Goal: Task Accomplishment & Management: Use online tool/utility

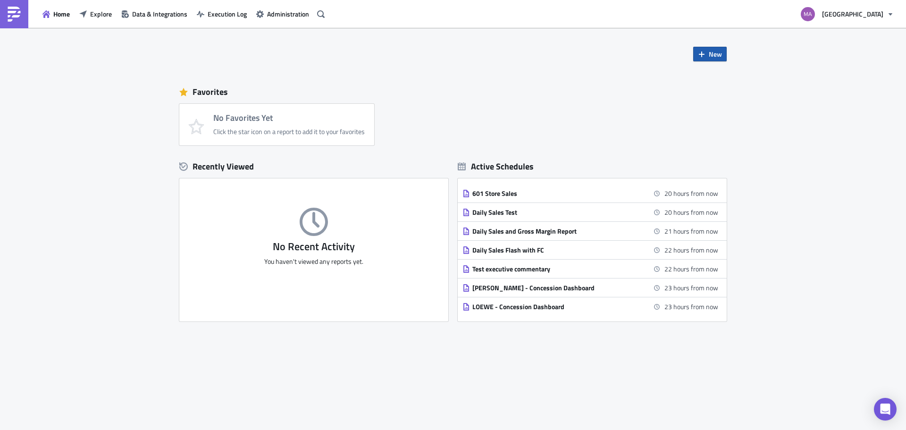
click at [711, 51] on span "New" at bounding box center [715, 54] width 13 height 10
click at [721, 82] on div "Report" at bounding box center [741, 77] width 63 height 9
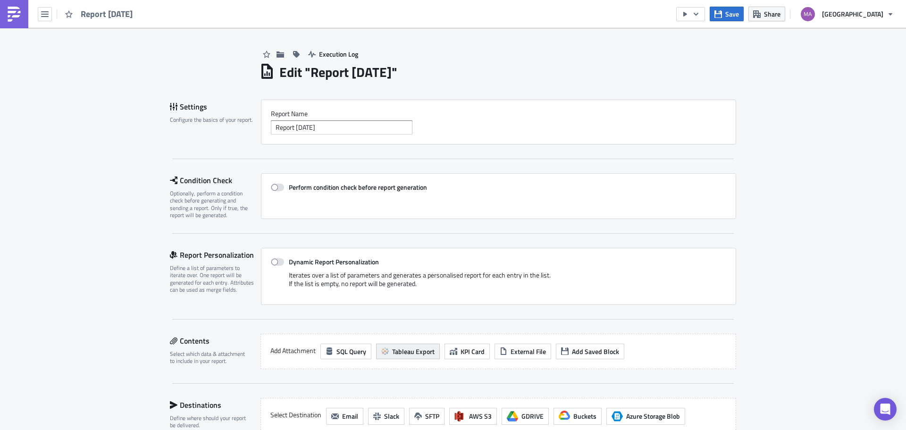
click at [406, 354] on span "Tableau Export" at bounding box center [413, 351] width 42 height 10
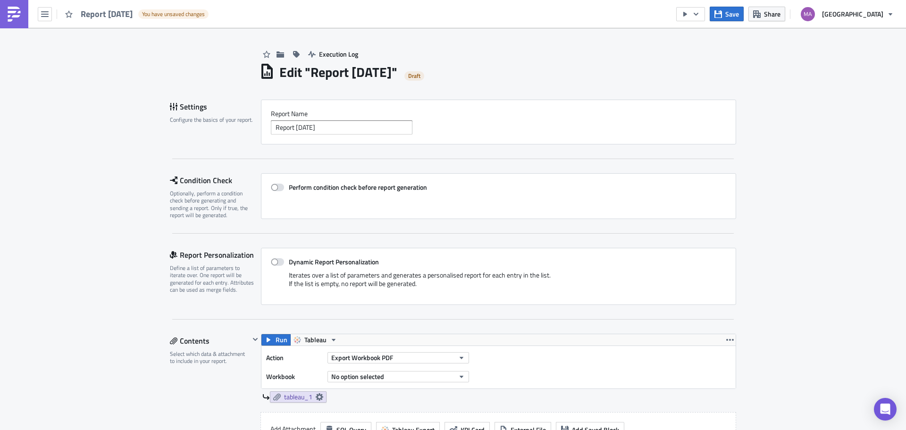
scroll to position [47, 0]
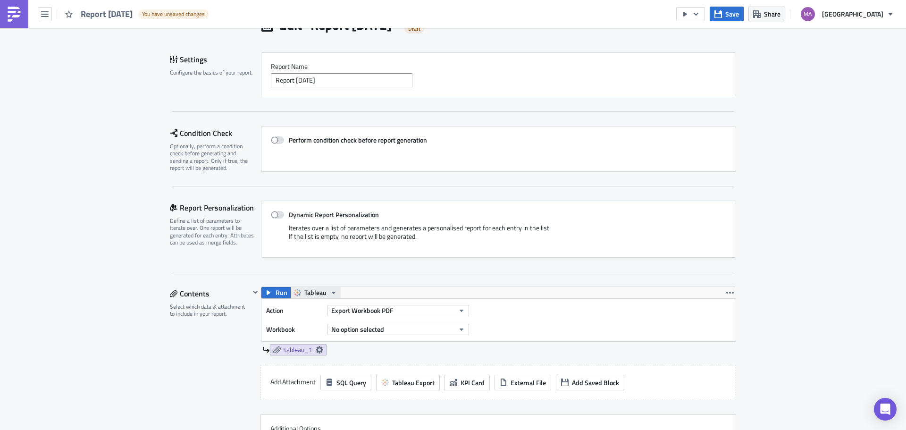
click at [310, 292] on span "Tableau" at bounding box center [315, 292] width 22 height 11
click at [269, 296] on button "Run" at bounding box center [275, 292] width 29 height 11
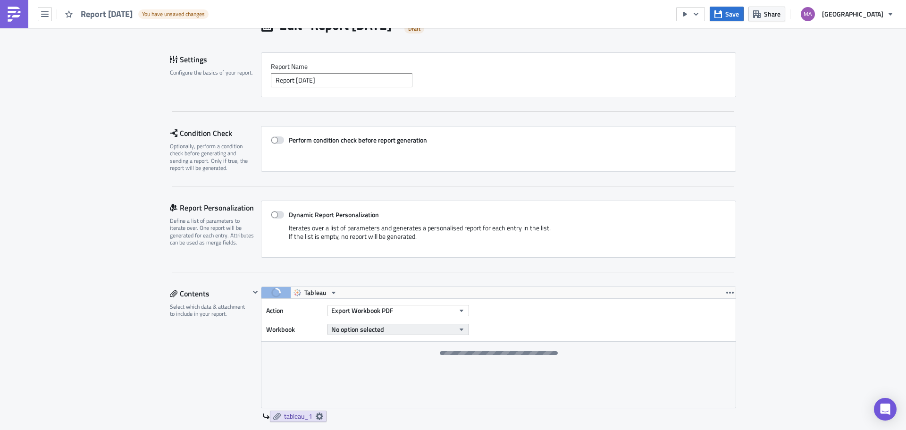
click at [453, 328] on button "No option selected" at bounding box center [398, 329] width 142 height 11
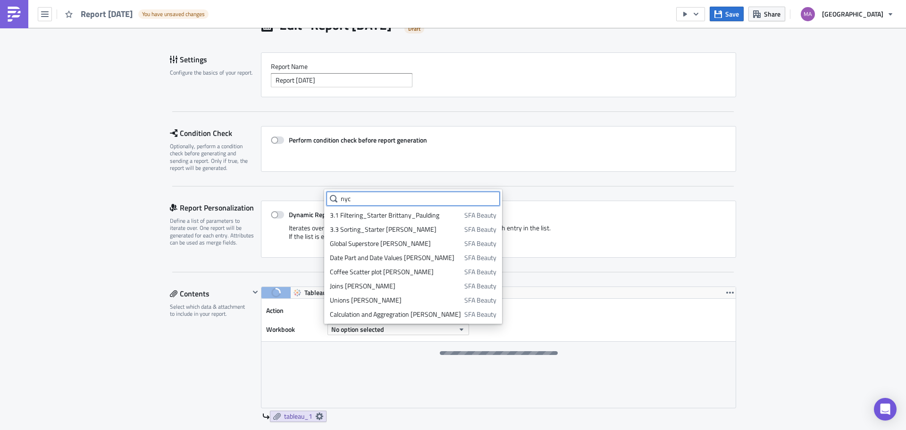
scroll to position [0, 0]
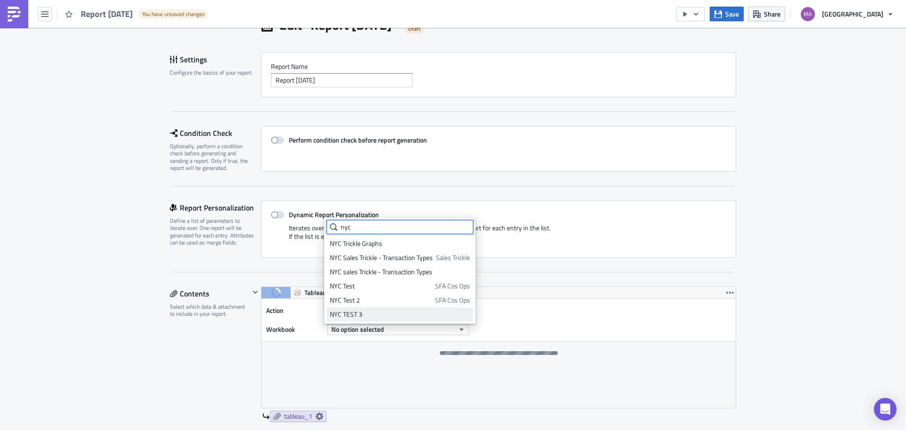
type input "nyc"
click at [422, 312] on div "NYC TEST 3" at bounding box center [400, 314] width 140 height 9
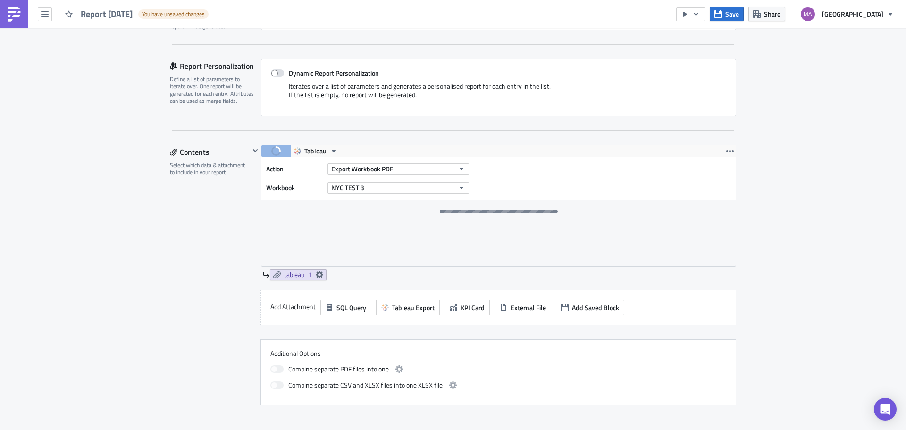
scroll to position [330, 0]
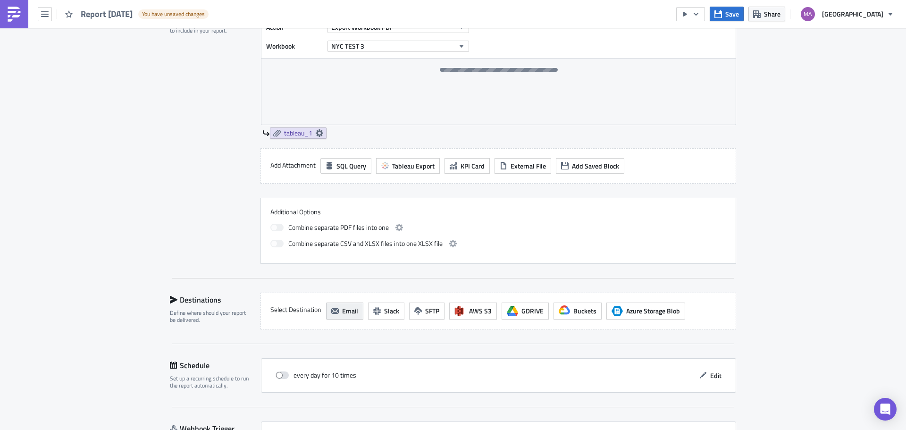
click at [342, 311] on span "Email" at bounding box center [350, 311] width 16 height 10
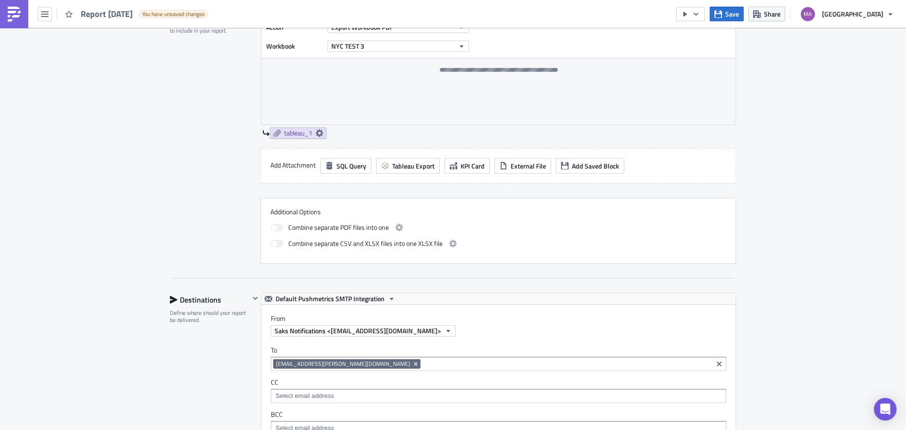
scroll to position [472, 0]
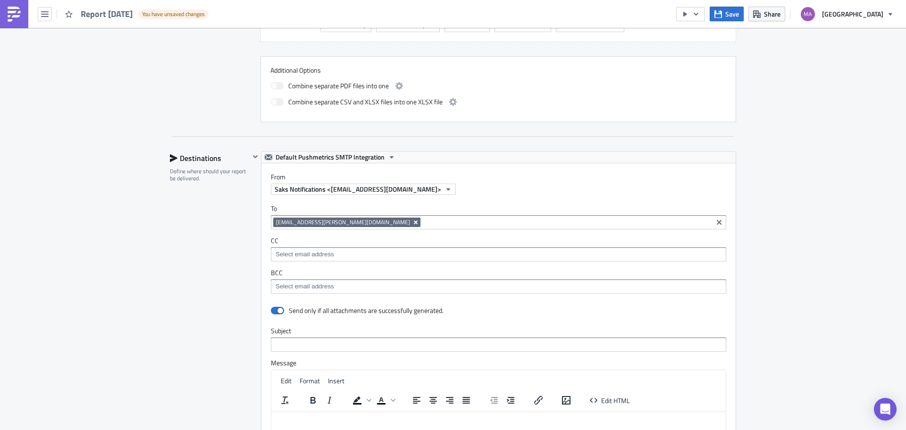
click at [414, 221] on icon "Remove Tag" at bounding box center [416, 222] width 4 height 4
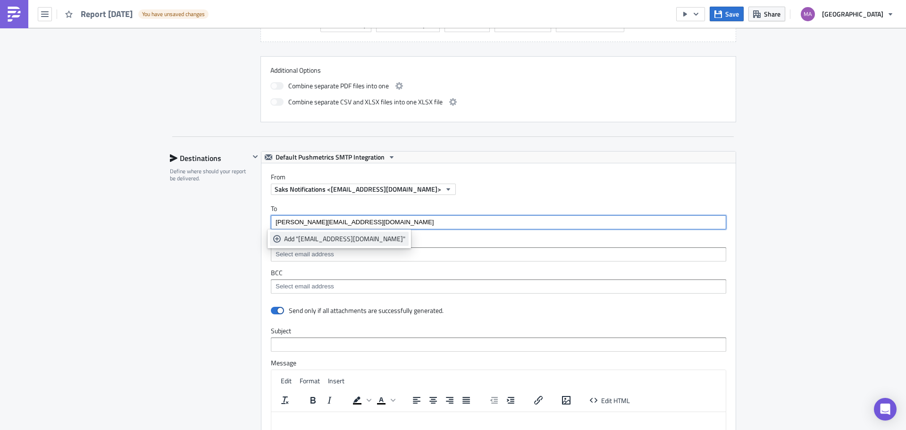
type input "[PERSON_NAME][EMAIL_ADDRESS][DOMAIN_NAME]"
click at [331, 241] on div "Add "[EMAIL_ADDRESS][DOMAIN_NAME]"" at bounding box center [344, 238] width 121 height 9
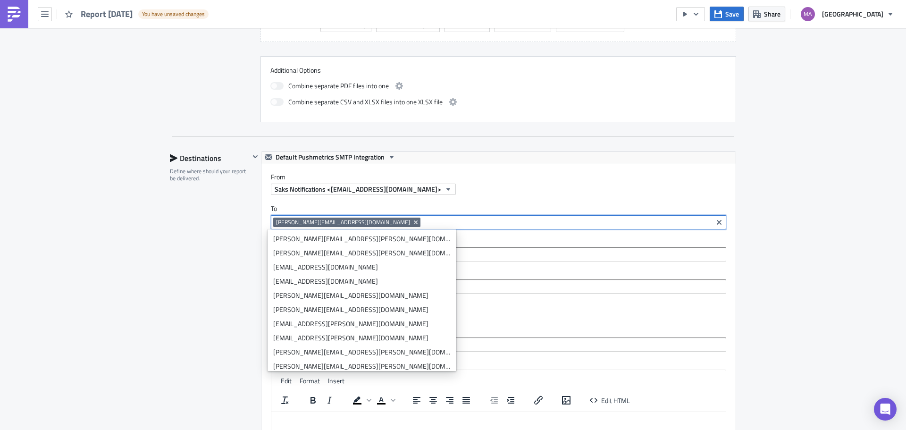
click at [483, 283] on input at bounding box center [498, 286] width 450 height 9
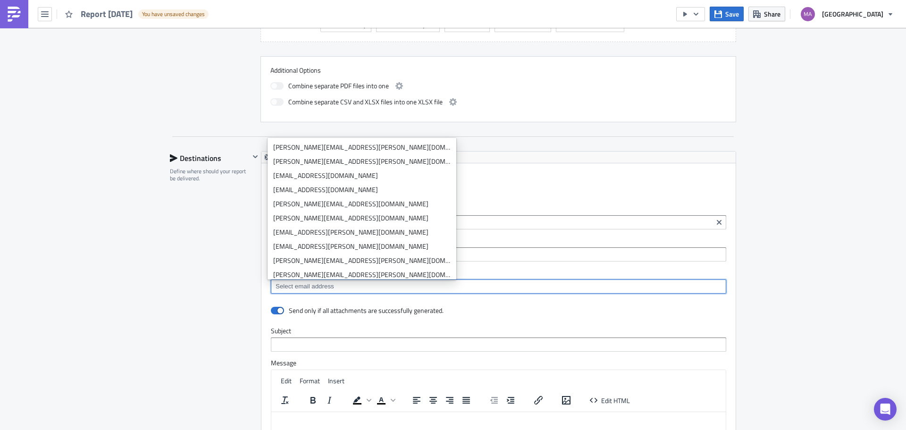
scroll to position [661, 0]
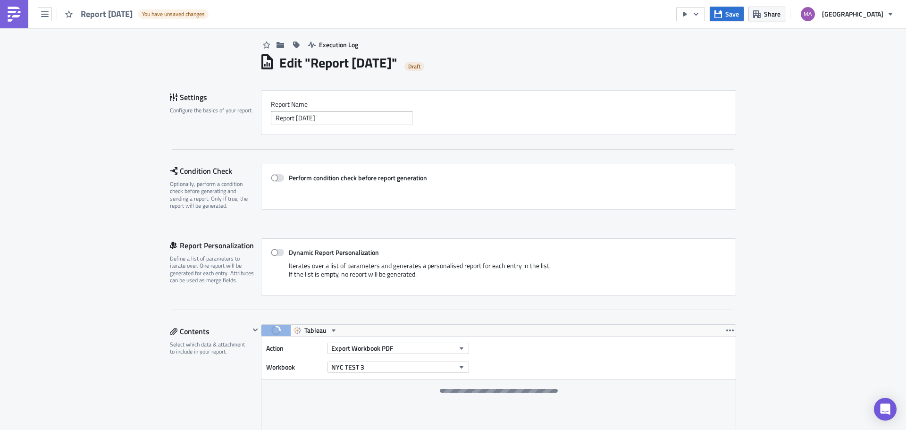
scroll to position [0, 0]
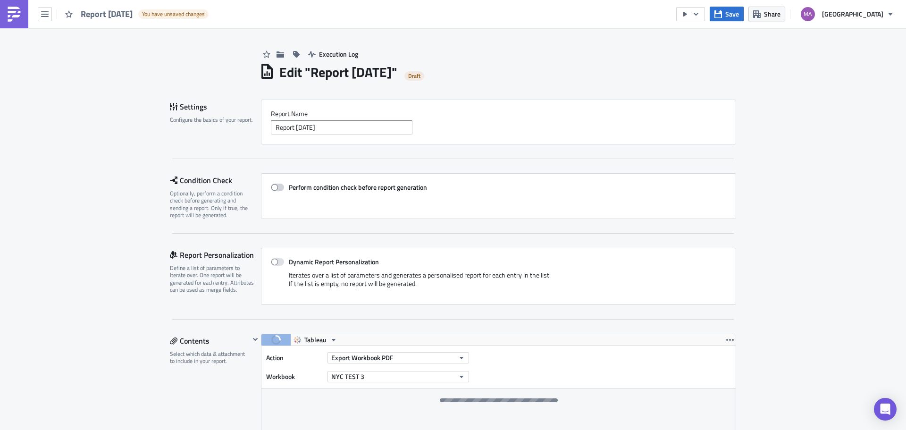
click at [277, 184] on span at bounding box center [277, 188] width 13 height 8
click at [277, 184] on input "Perform condition check before report generation" at bounding box center [276, 187] width 6 height 6
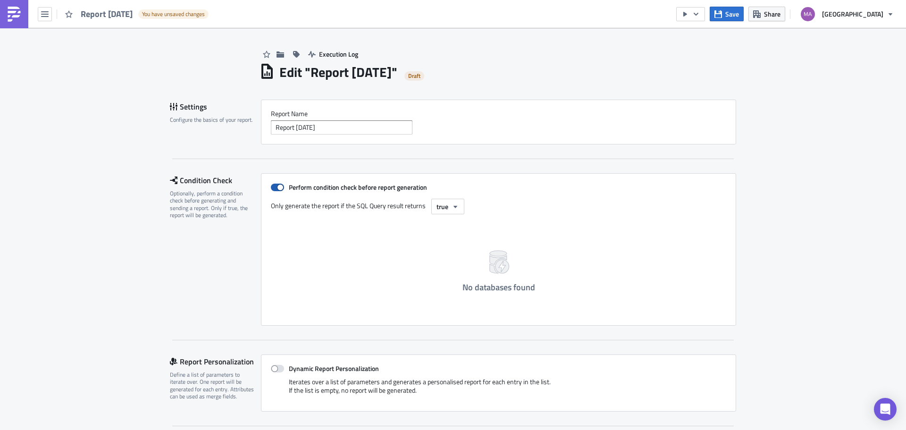
click at [271, 187] on span at bounding box center [277, 188] width 13 height 8
click at [273, 187] on input "Perform condition check before report generation" at bounding box center [276, 187] width 6 height 6
checkbox input "false"
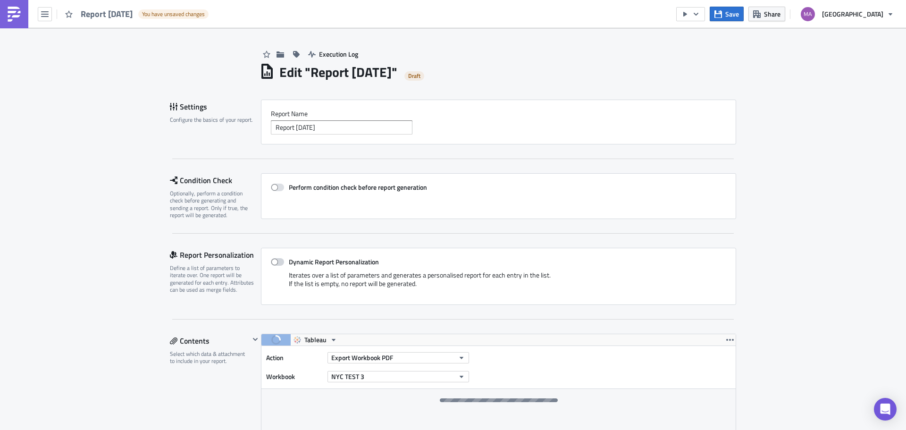
click at [280, 261] on span at bounding box center [277, 262] width 13 height 8
click at [279, 261] on input "Dynamic Report Personalization" at bounding box center [276, 262] width 6 height 6
checkbox input "true"
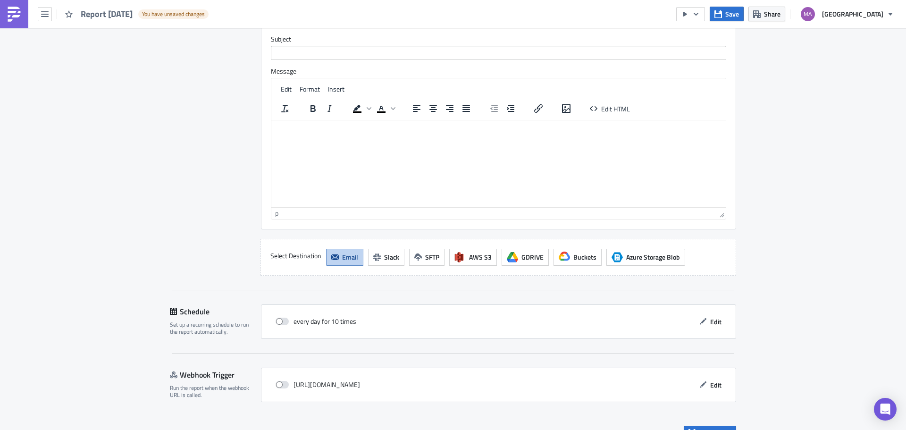
scroll to position [992, 0]
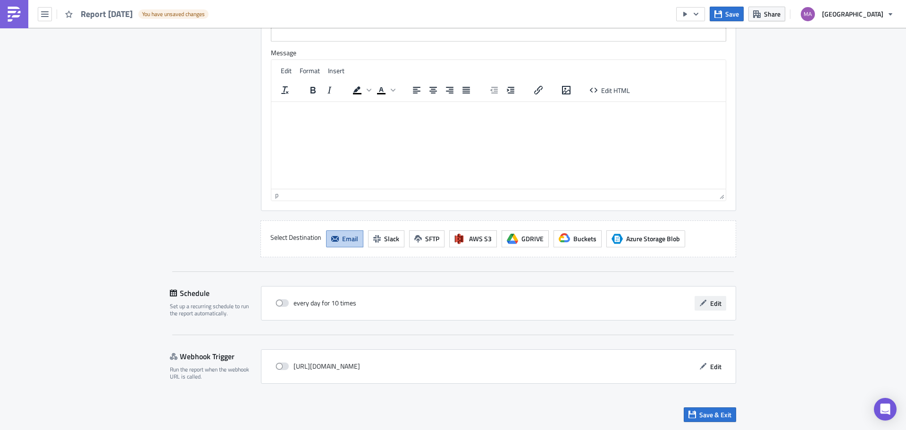
click at [713, 303] on span "Edit" at bounding box center [715, 303] width 11 height 10
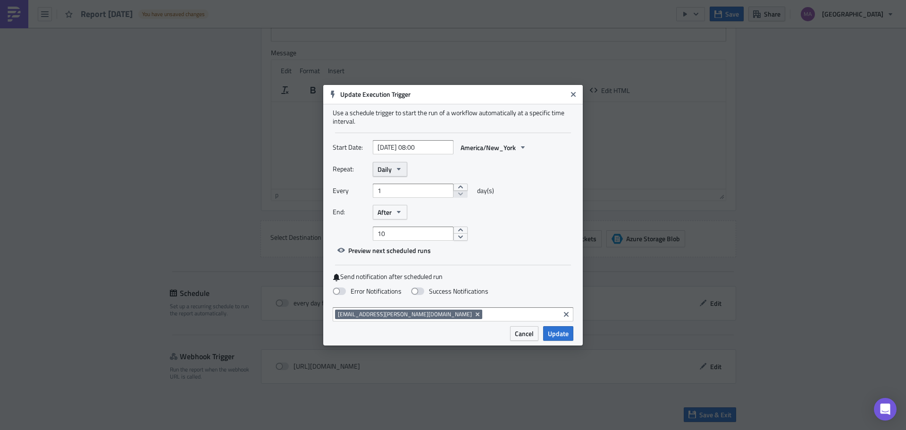
click at [399, 170] on icon "button" at bounding box center [399, 169] width 4 height 2
click at [402, 202] on div "Monthly" at bounding box center [417, 199] width 78 height 9
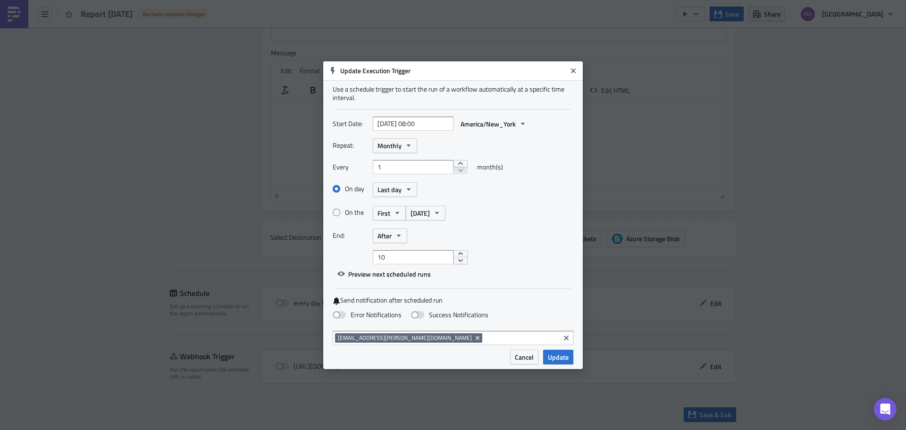
click at [515, 191] on div "On day Last day" at bounding box center [453, 189] width 241 height 17
click at [476, 337] on icon "Remove Tag" at bounding box center [478, 337] width 4 height 4
click at [561, 356] on span "Update" at bounding box center [558, 357] width 21 height 10
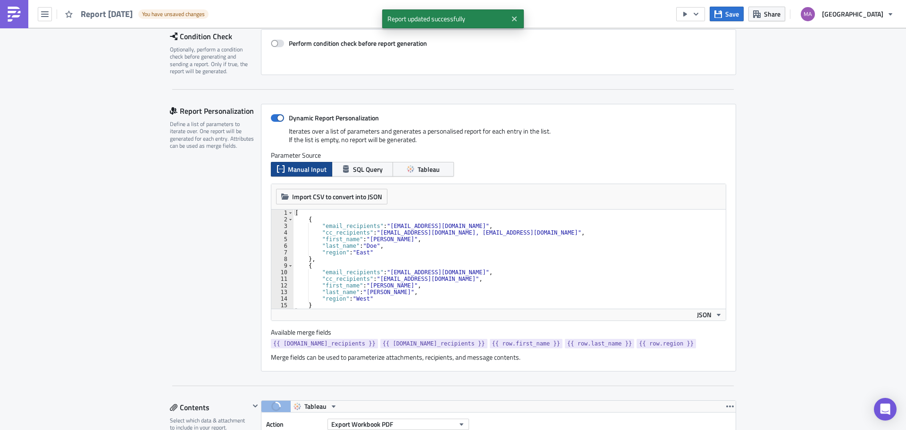
scroll to position [143, 0]
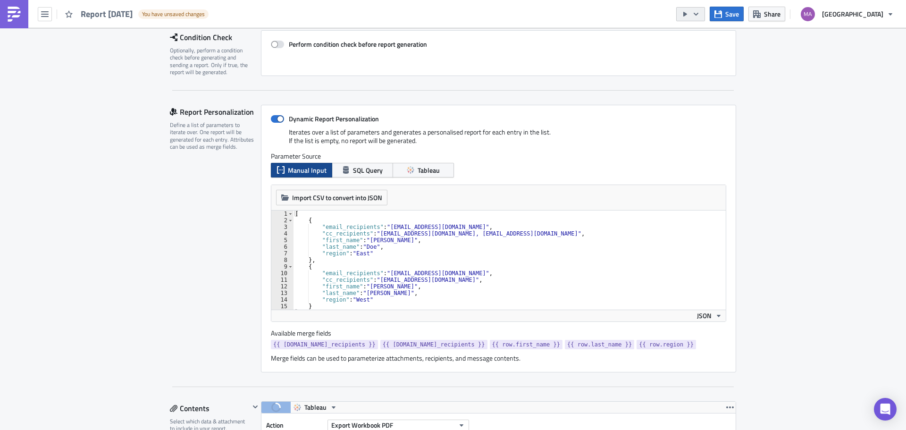
click at [700, 16] on icon "button" at bounding box center [696, 14] width 8 height 8
click at [734, 55] on div "Run Report" at bounding box center [730, 51] width 74 height 9
click at [780, 15] on span "Share" at bounding box center [772, 14] width 17 height 10
click at [698, 14] on icon "button" at bounding box center [696, 13] width 5 height 3
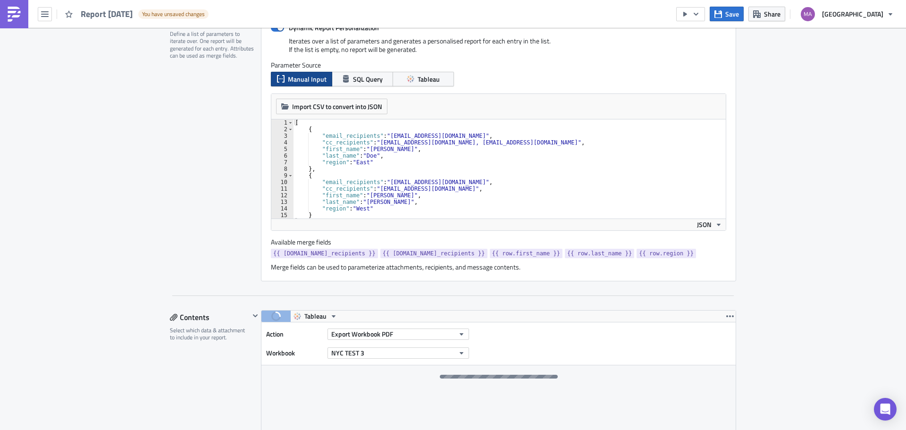
scroll to position [330, 0]
